Goal: Task Accomplishment & Management: Complete application form

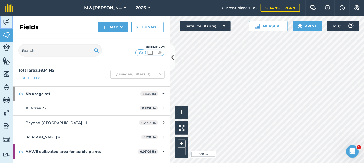
click at [3, 22] on img at bounding box center [6, 22] width 7 height 8
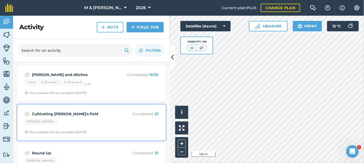
click at [58, 115] on strong "Cultivating [PERSON_NAME]'s field" at bounding box center [73, 114] width 83 height 6
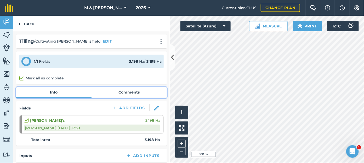
click at [132, 95] on link "Comments" at bounding box center [128, 92] width 75 height 10
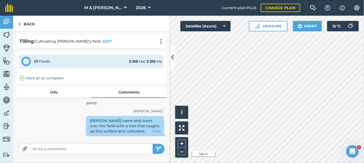
click at [128, 123] on div "[PERSON_NAME] came and went over the field with a tool that roughs up the surfa…" at bounding box center [125, 126] width 78 height 20
click at [119, 127] on div "[PERSON_NAME] came and went over the field with a tool that roughs up the surfa…" at bounding box center [125, 126] width 78 height 20
click at [143, 120] on div "[PERSON_NAME] came and went over the field with a tool that roughs up the surfa…" at bounding box center [125, 126] width 78 height 20
click at [100, 122] on div "[PERSON_NAME] came and went over the field with a tool that roughs up the surfa…" at bounding box center [125, 126] width 78 height 20
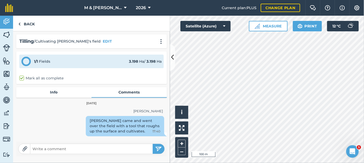
click at [64, 150] on input "text" at bounding box center [91, 148] width 122 height 7
type input "Actually used drill but without actually drilling, so discs and cultivator?"
click at [158, 148] on img "submit" at bounding box center [158, 149] width 7 height 6
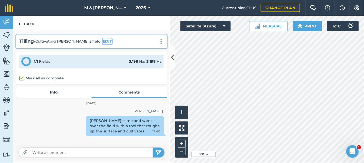
click at [103, 40] on button "EDIT" at bounding box center [107, 41] width 9 height 6
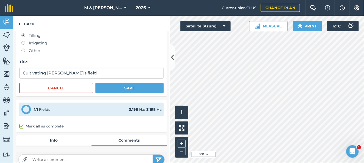
scroll to position [58, 0]
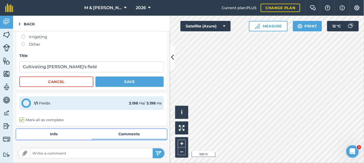
click at [131, 132] on link "Comments" at bounding box center [128, 134] width 75 height 10
click at [131, 131] on link "Comments" at bounding box center [128, 134] width 75 height 10
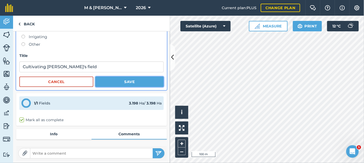
click at [114, 84] on button "Save" at bounding box center [129, 82] width 68 height 10
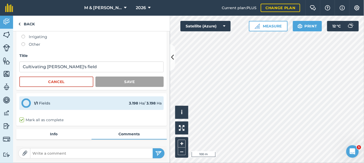
scroll to position [0, 0]
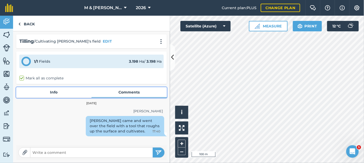
click at [54, 91] on link "Info" at bounding box center [53, 92] width 75 height 10
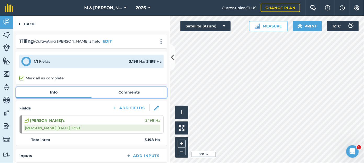
click at [118, 92] on link "Comments" at bounding box center [128, 92] width 75 height 10
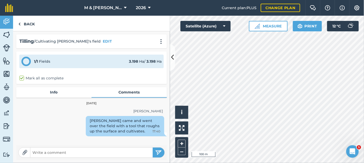
drag, startPoint x: 165, startPoint y: 140, endPoint x: 98, endPoint y: 147, distance: 67.1
click at [98, 147] on div at bounding box center [91, 152] width 151 height 15
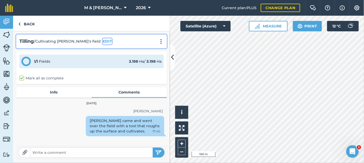
click at [103, 41] on button "EDIT" at bounding box center [107, 41] width 9 height 6
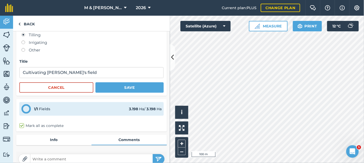
scroll to position [58, 0]
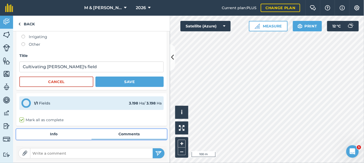
click at [132, 133] on link "Comments" at bounding box center [128, 134] width 75 height 10
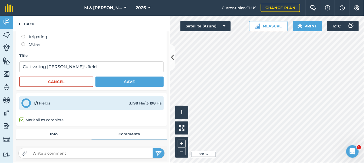
click at [88, 150] on input "text" at bounding box center [91, 153] width 122 height 7
click at [52, 155] on input "used culticator and discs on drill to" at bounding box center [91, 153] width 122 height 7
click at [104, 152] on input "used cultivator and discs on drill to" at bounding box center [91, 153] width 122 height 7
type input "used cultivator and discs on drill to pull down"
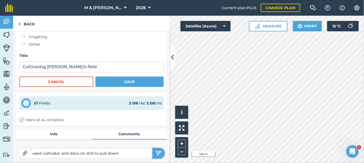
click at [153, 155] on button "submit" at bounding box center [159, 153] width 12 height 10
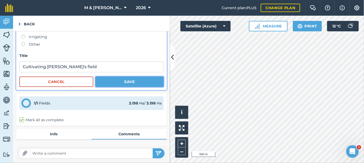
click at [117, 82] on button "Save" at bounding box center [129, 82] width 68 height 10
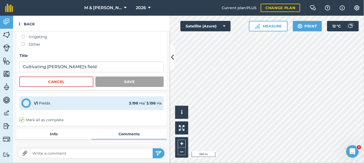
scroll to position [0, 0]
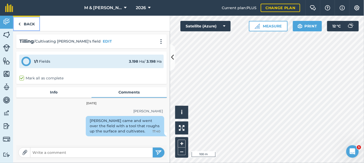
click at [24, 25] on link "Back" at bounding box center [26, 23] width 27 height 15
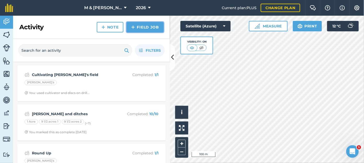
click at [136, 30] on link "Field Job" at bounding box center [145, 27] width 37 height 10
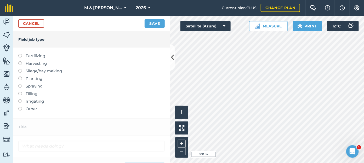
click at [20, 107] on label at bounding box center [21, 107] width 7 height 0
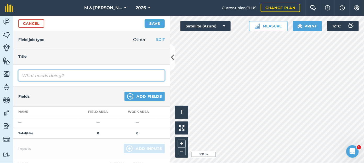
click at [34, 77] on input "text" at bounding box center [91, 75] width 146 height 11
type input "spreading GS4"
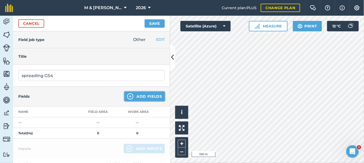
click at [133, 93] on button "Add Fields" at bounding box center [144, 96] width 40 height 9
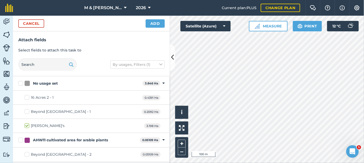
checkbox input "true"
click at [154, 22] on button "Add" at bounding box center [155, 23] width 19 height 8
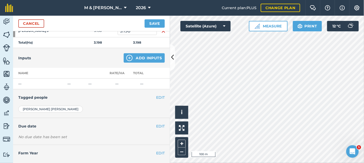
scroll to position [95, 0]
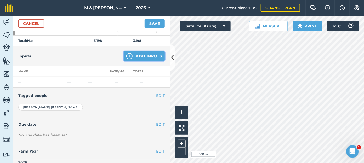
click at [135, 56] on button "Add Inputs" at bounding box center [144, 56] width 41 height 9
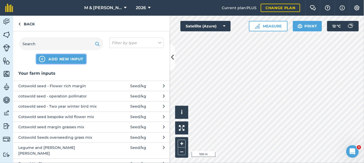
click at [65, 56] on button "ADD NEW INPUT" at bounding box center [61, 58] width 50 height 9
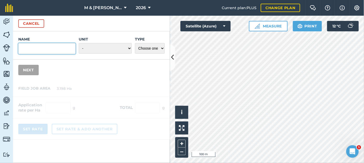
click at [52, 50] on input "Name" at bounding box center [46, 48] width 57 height 11
type input "GS4 - heavy clay legume and herb [PERSON_NAME]"
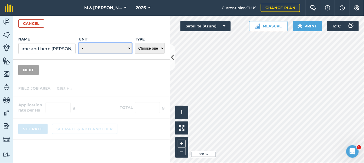
scroll to position [0, 0]
click at [91, 48] on select "- Grams/g Kilograms/kg Metric tonnes/t Millilitres/ml Litres/L Ounces/oz Pounds…" at bounding box center [105, 48] width 53 height 10
select select "KILOGRAMS"
click at [79, 43] on select "- Grams/g Kilograms/kg Metric tonnes/t Millilitres/ml Litres/L Ounces/oz Pounds…" at bounding box center [105, 48] width 53 height 10
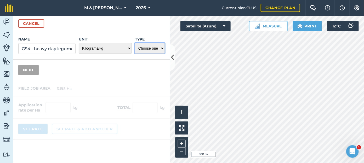
click at [145, 49] on select "Choose one Fertilizer Seed Spray Fuel Other" at bounding box center [150, 48] width 30 height 10
select select "SEED"
click at [135, 43] on select "Choose one Fertilizer Seed Spray Fuel Other" at bounding box center [150, 48] width 30 height 10
click at [28, 73] on button "Next" at bounding box center [28, 70] width 20 height 10
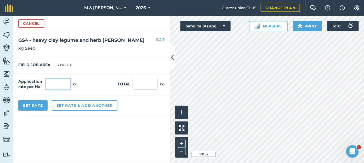
click at [53, 85] on input "text" at bounding box center [57, 84] width 25 height 11
type input "25"
type input "79.95"
click at [36, 105] on button "Set Rate" at bounding box center [32, 105] width 29 height 10
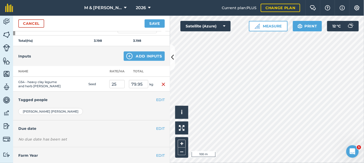
scroll to position [105, 0]
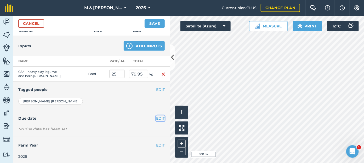
click at [157, 116] on button "EDIT" at bounding box center [160, 119] width 9 height 6
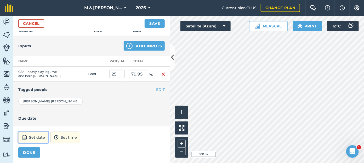
click at [36, 136] on button "Set date" at bounding box center [33, 138] width 30 height 12
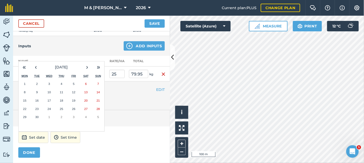
click at [37, 107] on abbr "23" at bounding box center [36, 108] width 3 height 3
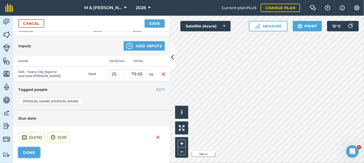
click at [27, 151] on button "DONE" at bounding box center [29, 152] width 22 height 10
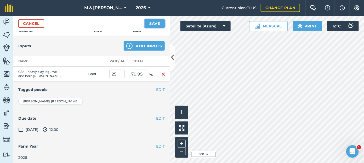
click at [155, 24] on button "Save" at bounding box center [155, 23] width 20 height 8
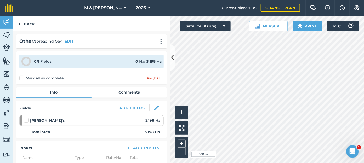
click at [20, 79] on label "Mark all as complete" at bounding box center [41, 78] width 44 height 5
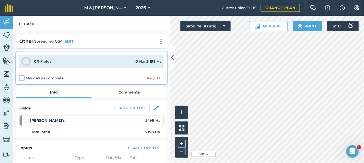
click at [20, 79] on input "Mark all as complete" at bounding box center [20, 77] width 3 height 3
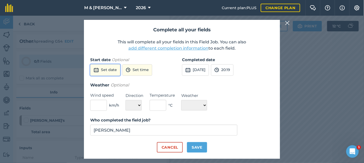
click at [109, 73] on button "Set date" at bounding box center [105, 70] width 30 height 12
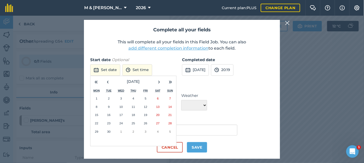
click at [111, 122] on button "23" at bounding box center [109, 123] width 12 height 8
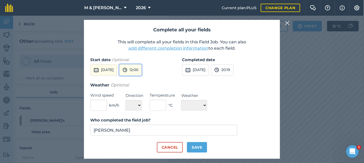
click at [142, 71] on button "12:00" at bounding box center [130, 70] width 22 height 12
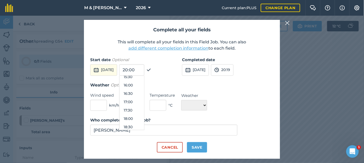
scroll to position [265, 0]
click at [139, 107] on button "17:30" at bounding box center [131, 108] width 25 height 8
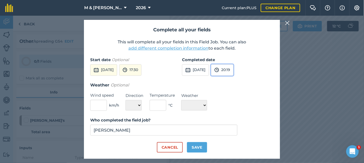
click at [233, 69] on button "20:19" at bounding box center [222, 70] width 22 height 12
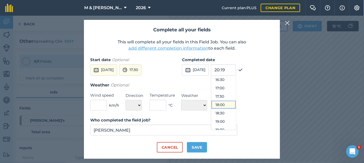
click at [233, 105] on button "18:00" at bounding box center [223, 105] width 25 height 8
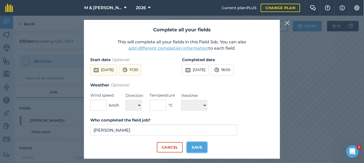
click at [195, 147] on button "Save" at bounding box center [197, 147] width 20 height 10
checkbox input "true"
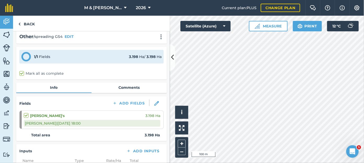
scroll to position [0, 0]
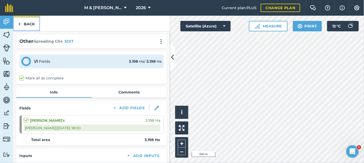
click at [27, 21] on link "Back" at bounding box center [26, 23] width 27 height 15
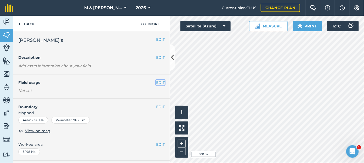
click at [156, 83] on button "EDIT" at bounding box center [160, 83] width 9 height 6
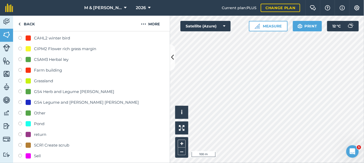
scroll to position [112, 0]
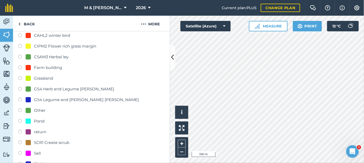
click at [18, 87] on label at bounding box center [21, 89] width 7 height 5
radio input "true"
radio input "false"
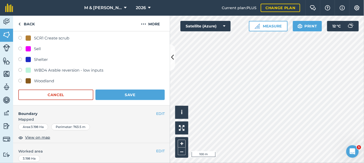
scroll to position [216, 0]
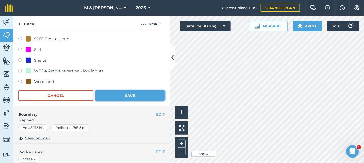
click at [140, 91] on button "Save" at bounding box center [129, 95] width 69 height 10
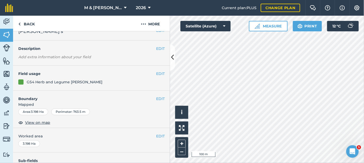
scroll to position [0, 0]
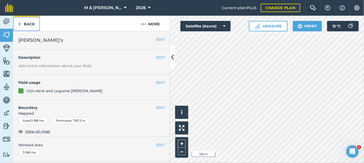
click at [27, 25] on link "Back" at bounding box center [26, 23] width 27 height 15
